Goal: Information Seeking & Learning: Learn about a topic

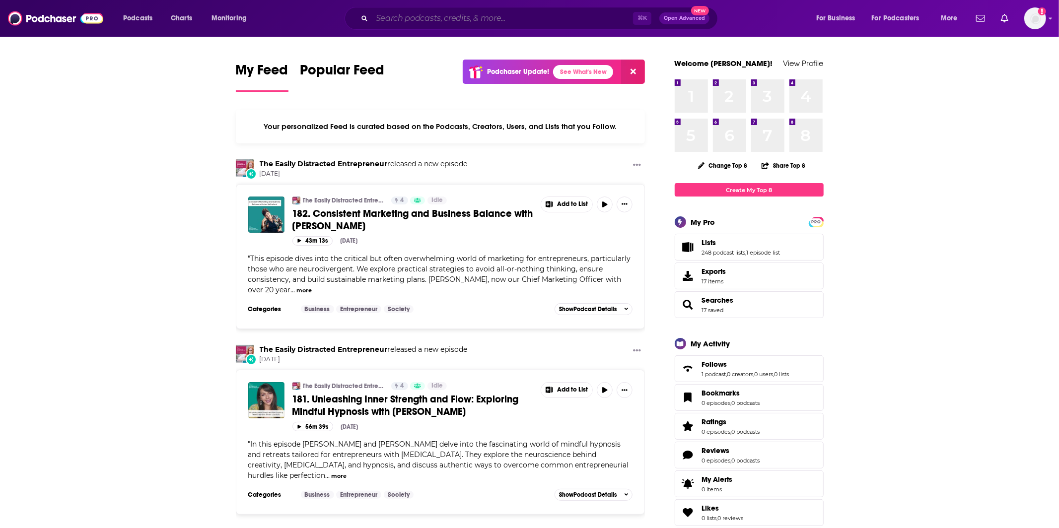
click at [444, 17] on input "Search podcasts, credits, & more..." at bounding box center [502, 18] width 261 height 16
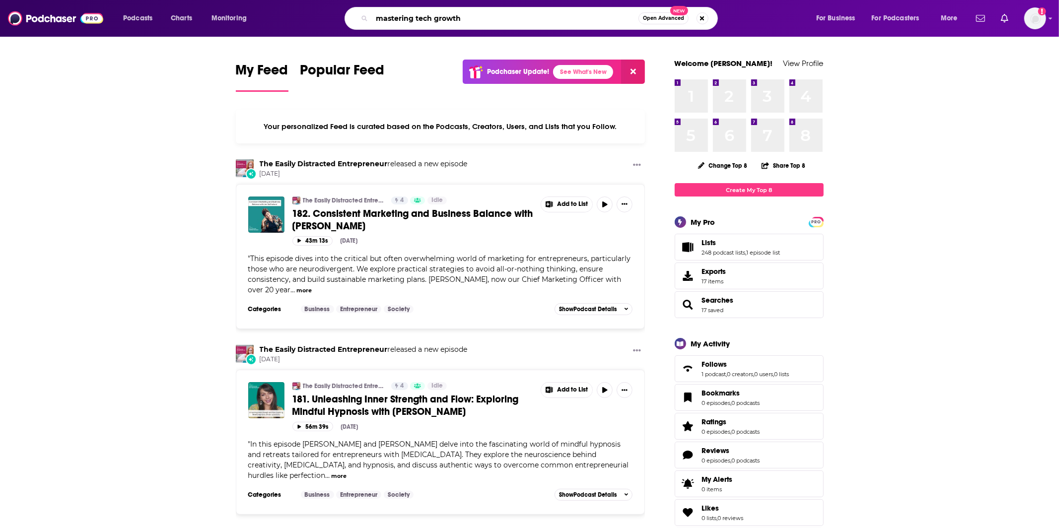
type input "mastering tech growth"
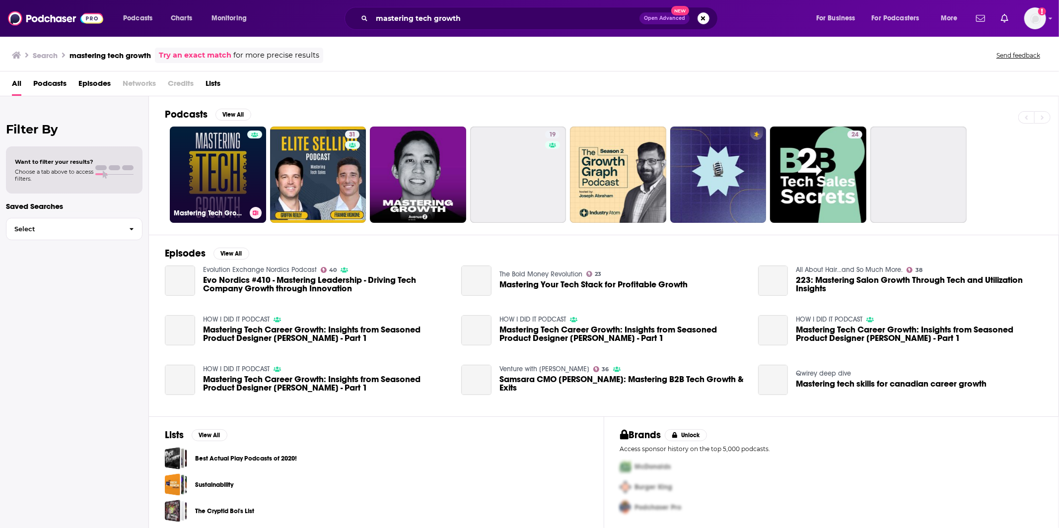
click at [218, 143] on link "Mastering Tech Growth" at bounding box center [218, 175] width 96 height 96
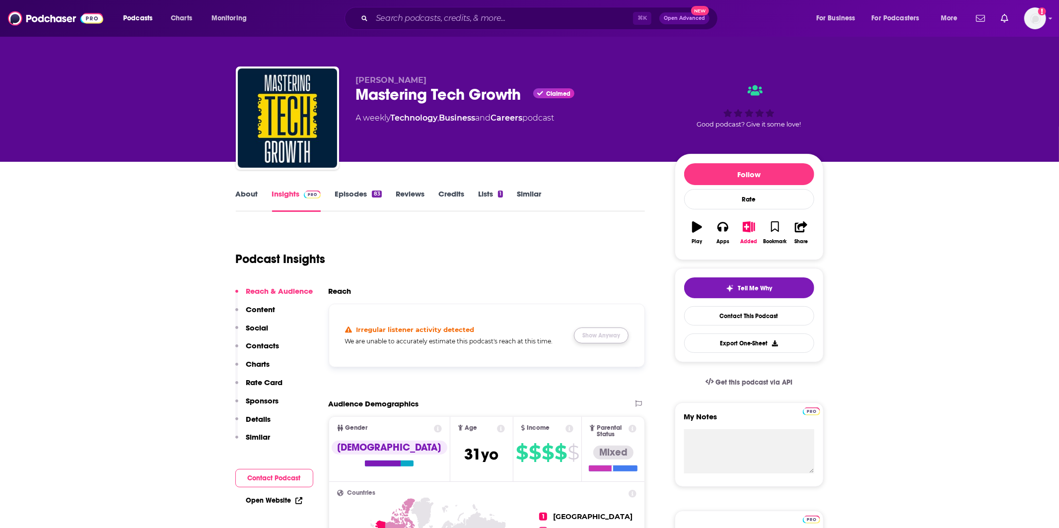
click at [618, 333] on button "Show Anyway" at bounding box center [601, 336] width 55 height 16
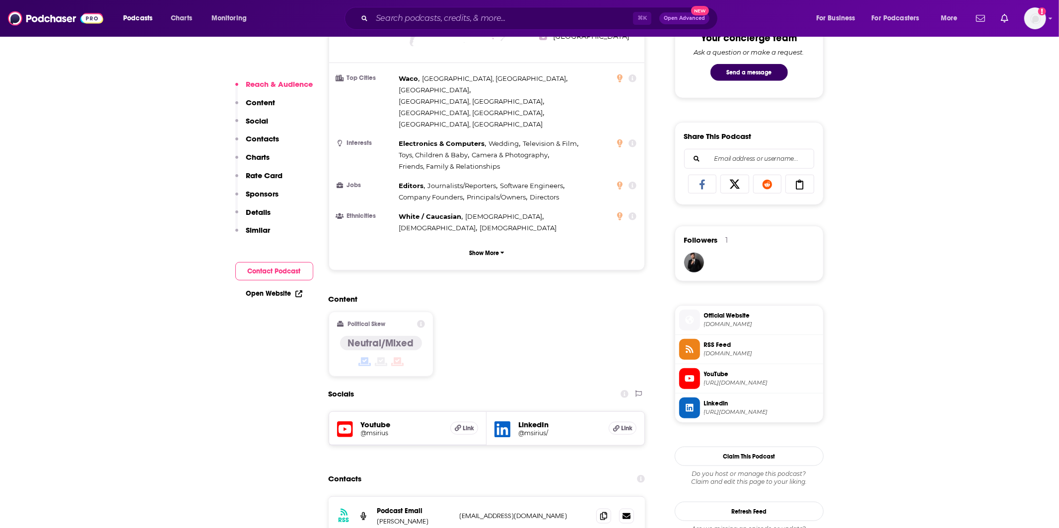
scroll to position [662, 0]
